Goal: Information Seeking & Learning: Learn about a topic

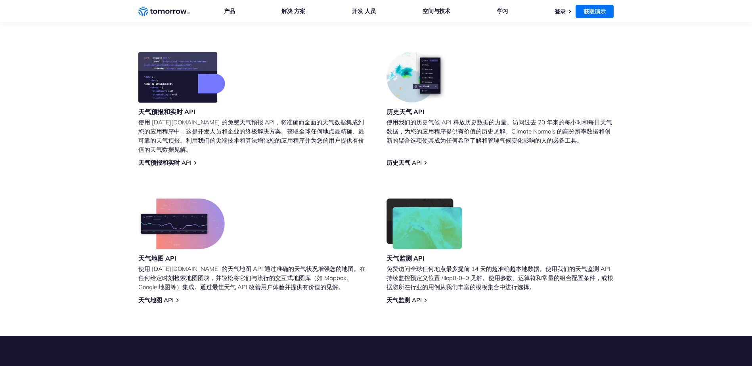
scroll to position [317, 0]
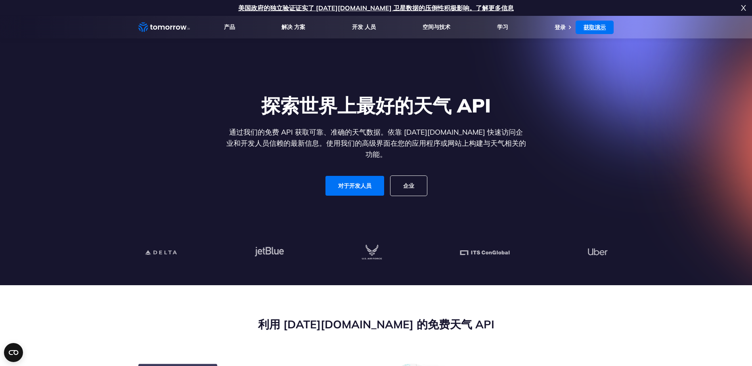
click at [602, 26] on link "获取演示" at bounding box center [594, 27] width 38 height 13
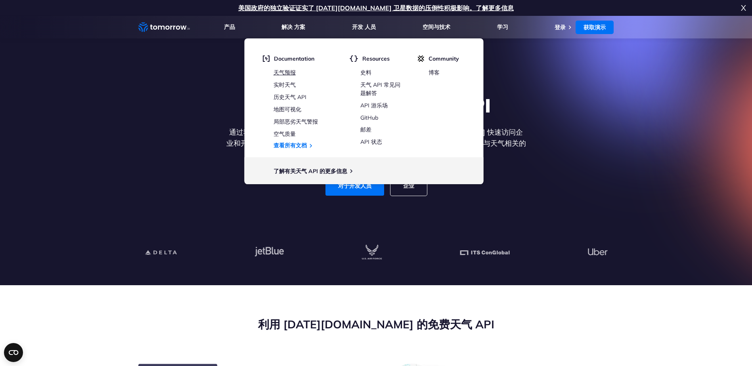
click at [290, 70] on link "天气预报" at bounding box center [284, 72] width 22 height 7
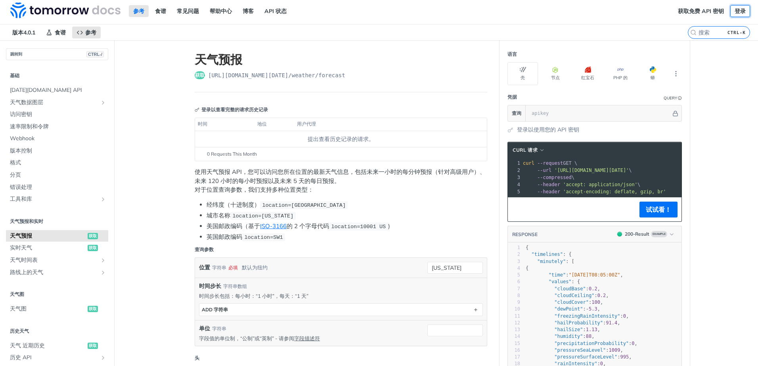
click at [731, 13] on link "登录" at bounding box center [740, 11] width 20 height 12
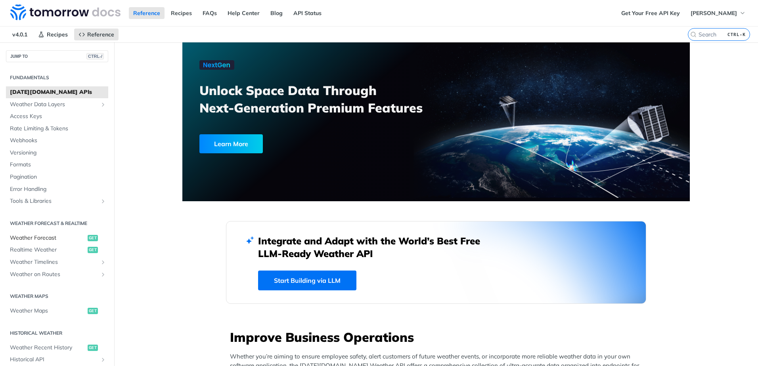
click at [54, 237] on span "Weather Forecast" at bounding box center [48, 238] width 76 height 8
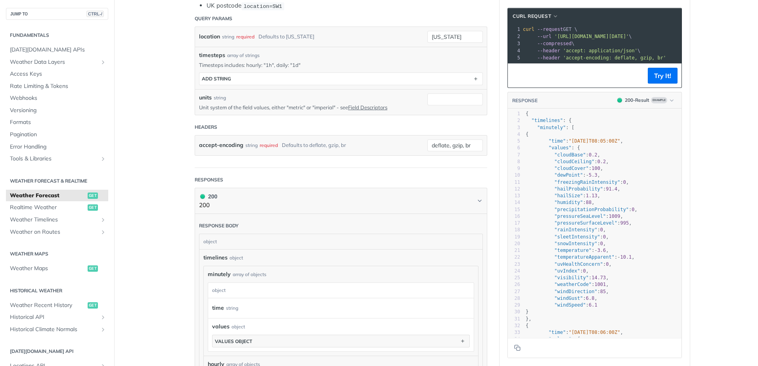
scroll to position [198, 0]
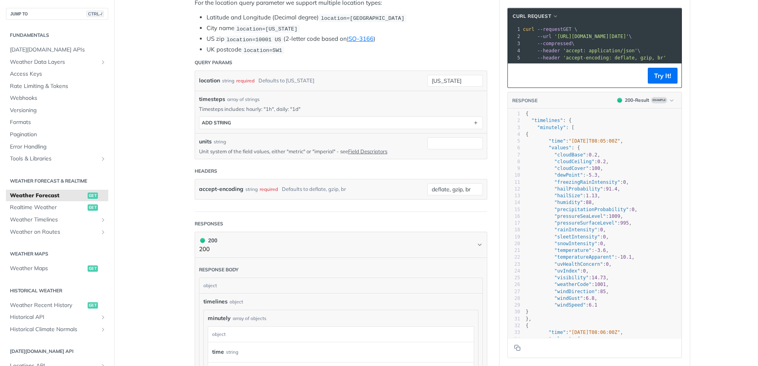
click at [729, 193] on main "JUMP TO CTRL-/ Fundamentals [DATE][DOMAIN_NAME] APIs Weather Data Layers Core P…" at bounding box center [379, 336] width 758 height 985
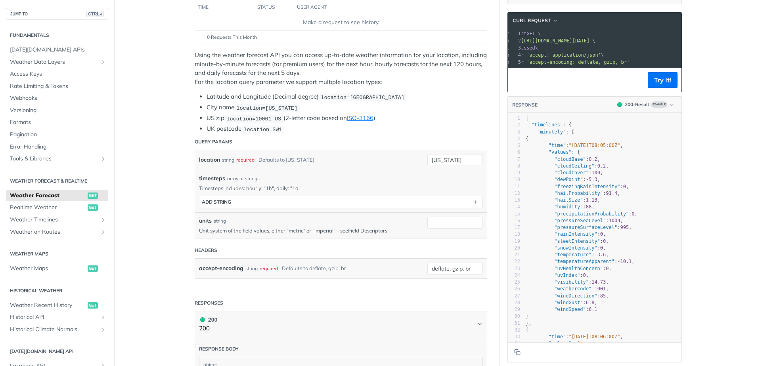
scroll to position [0, 0]
